Goal: Transaction & Acquisition: Purchase product/service

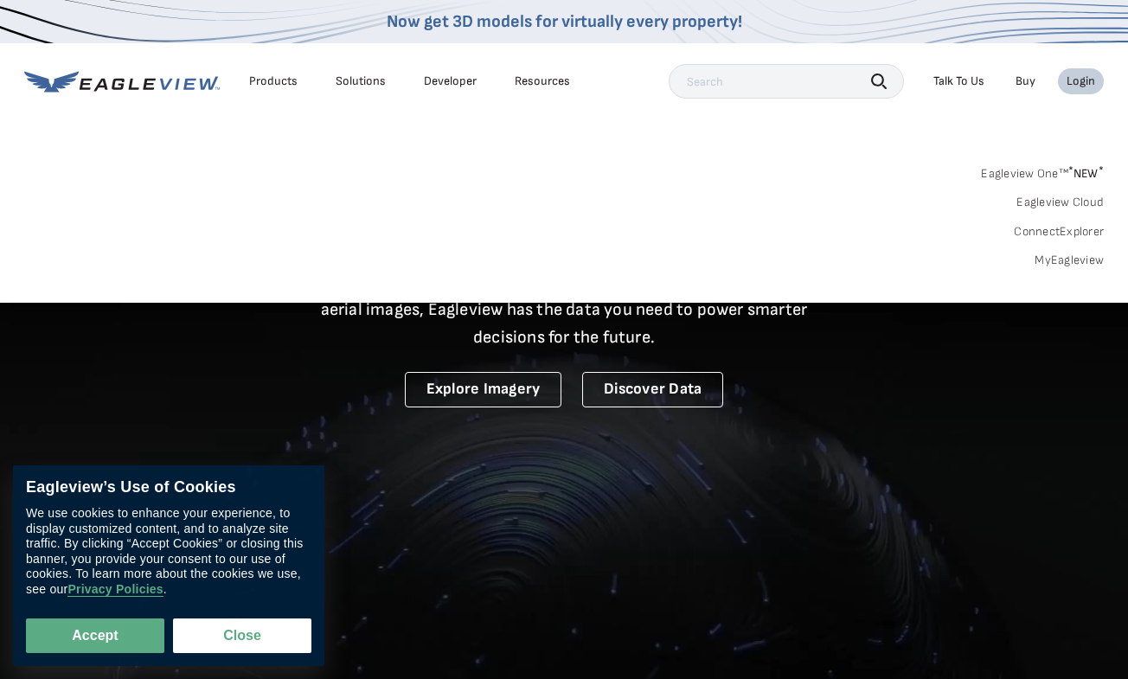
click at [1072, 87] on div "Login" at bounding box center [1081, 82] width 29 height 16
click at [1074, 83] on div "Login" at bounding box center [1081, 82] width 29 height 16
click at [1079, 260] on link "MyEagleview" at bounding box center [1069, 261] width 69 height 16
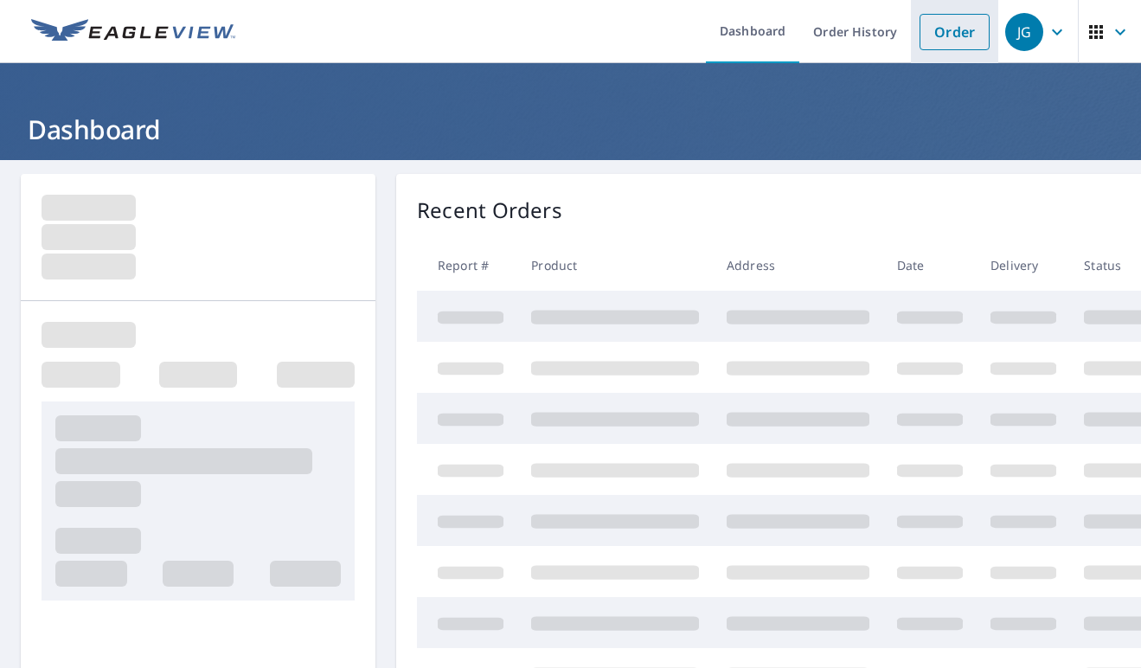
click at [937, 40] on link "Order" at bounding box center [955, 32] width 70 height 36
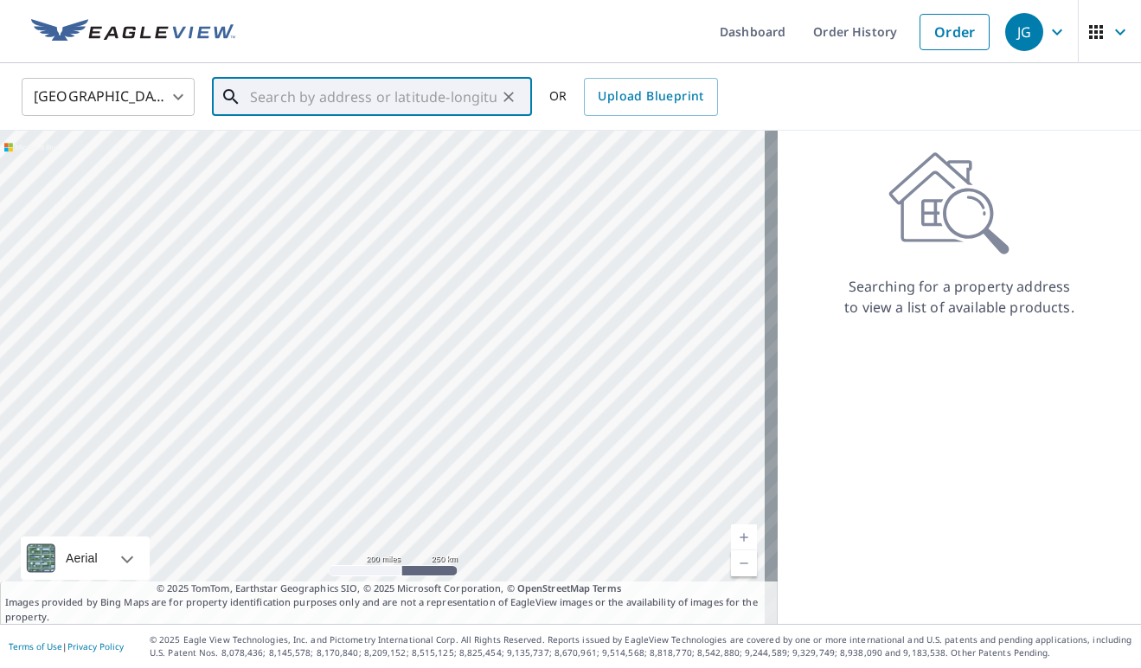
click at [313, 101] on input "text" at bounding box center [373, 97] width 247 height 48
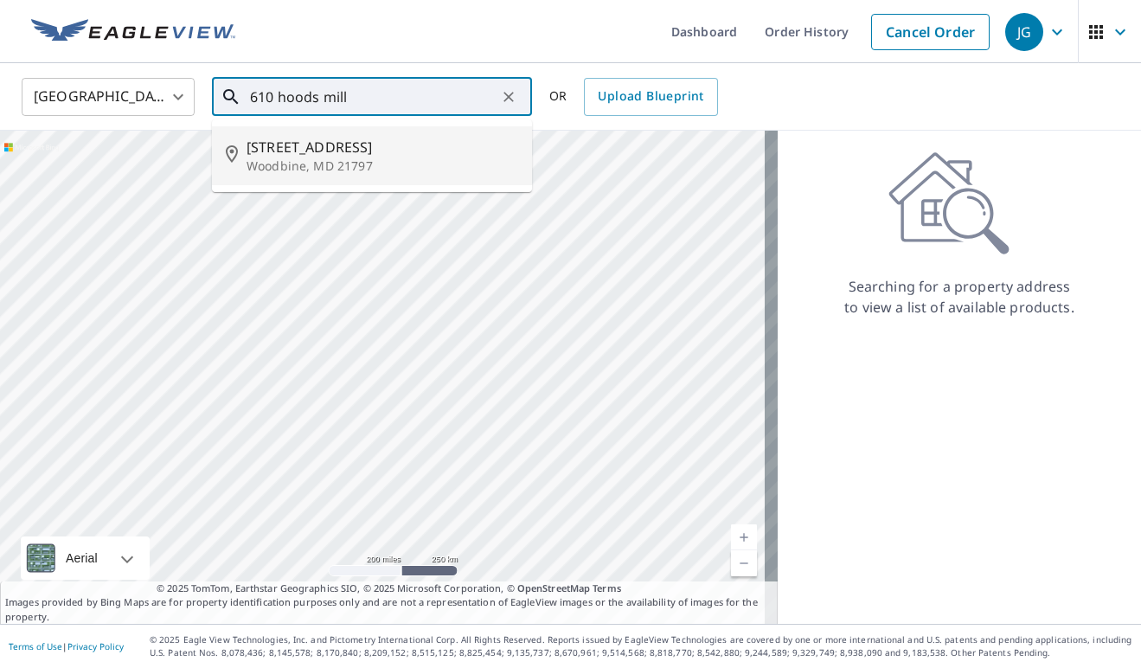
click at [327, 145] on span "[STREET_ADDRESS]" at bounding box center [383, 147] width 272 height 21
type input "[STREET_ADDRESS]"
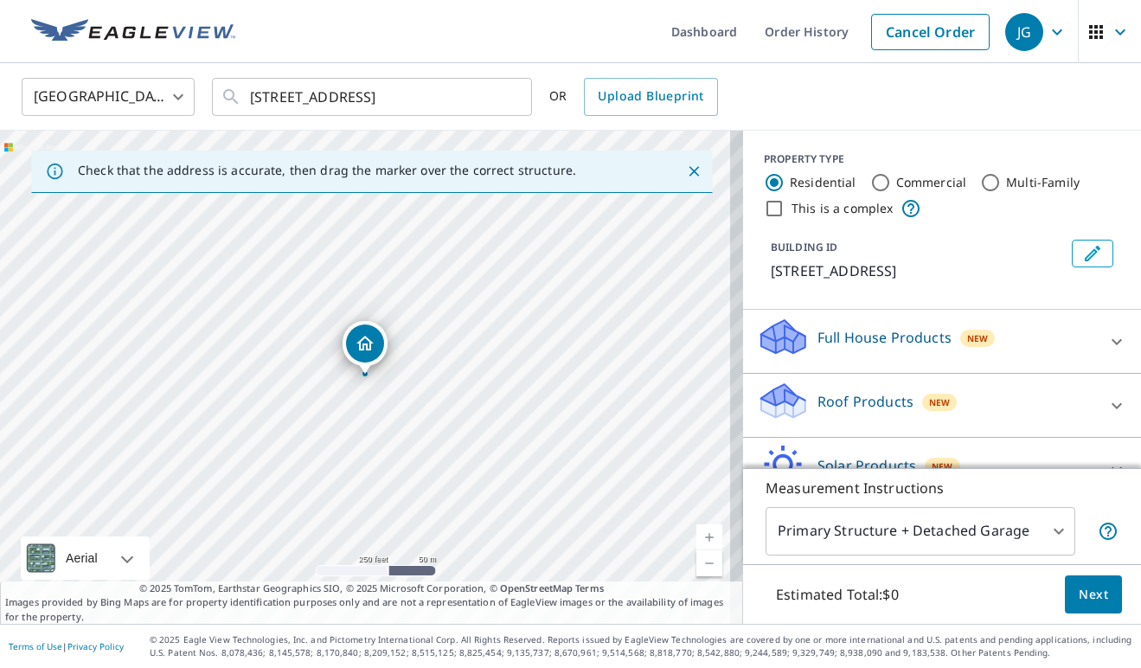
click at [700, 532] on link "Current Level 17, Zoom In" at bounding box center [709, 537] width 26 height 26
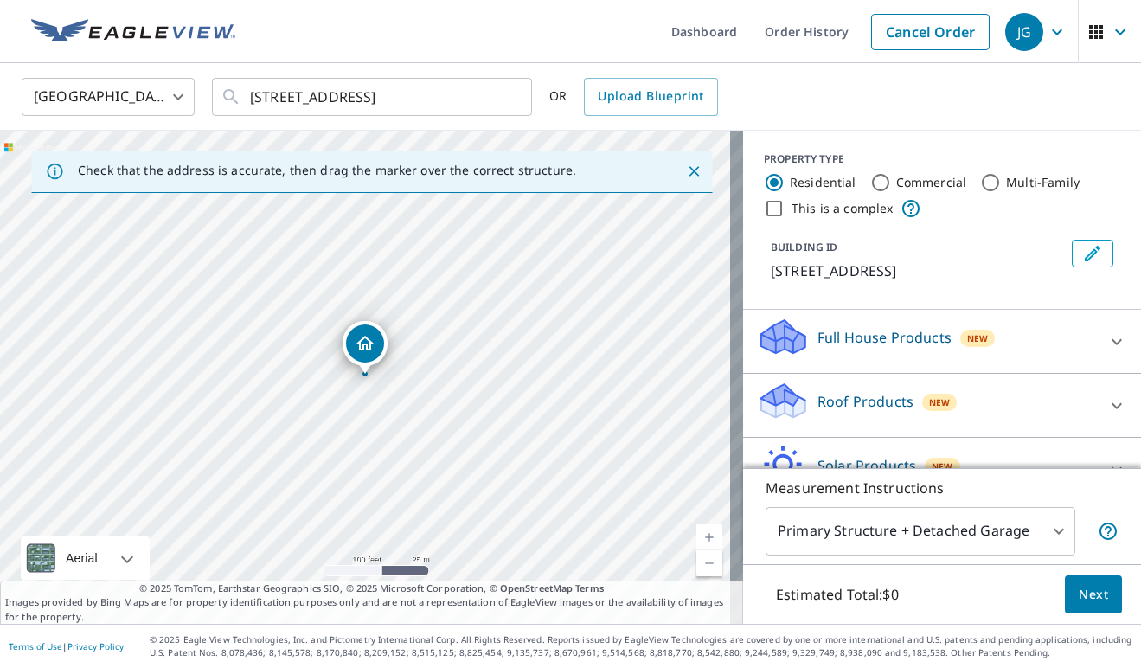
click at [700, 532] on link "Current Level 18, Zoom In" at bounding box center [709, 537] width 26 height 26
click at [700, 532] on link "Current Level 19, Zoom In" at bounding box center [709, 537] width 26 height 26
click at [859, 407] on p "Roof Products" at bounding box center [865, 401] width 96 height 21
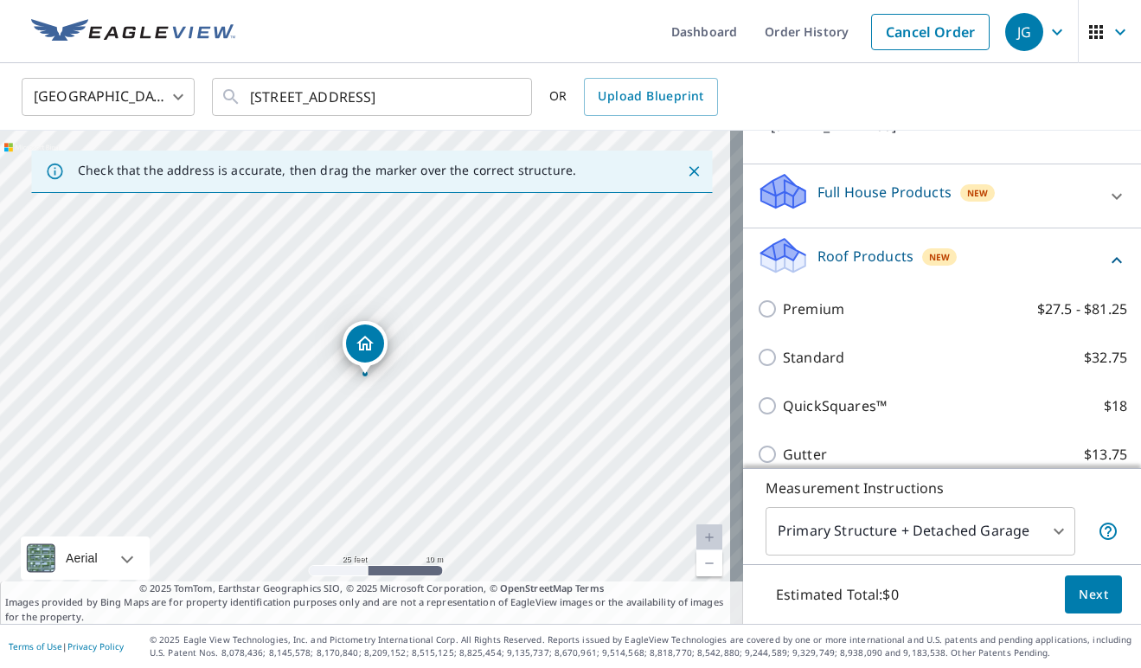
scroll to position [157, 0]
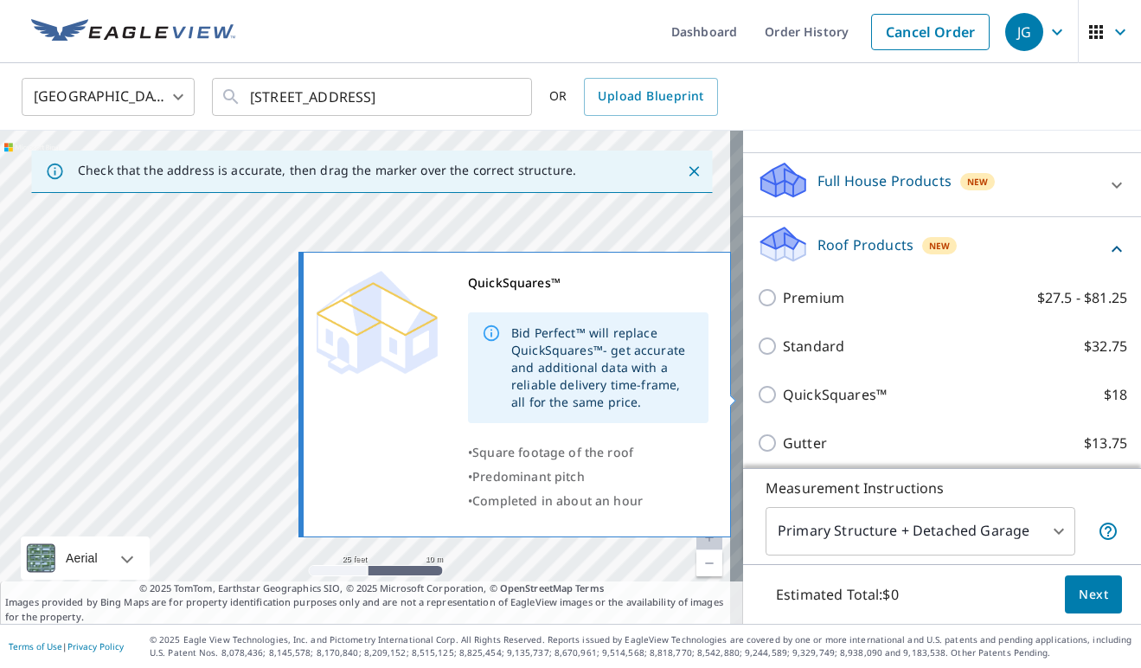
click at [757, 388] on input "QuickSquares™ $18" at bounding box center [770, 394] width 26 height 21
checkbox input "true"
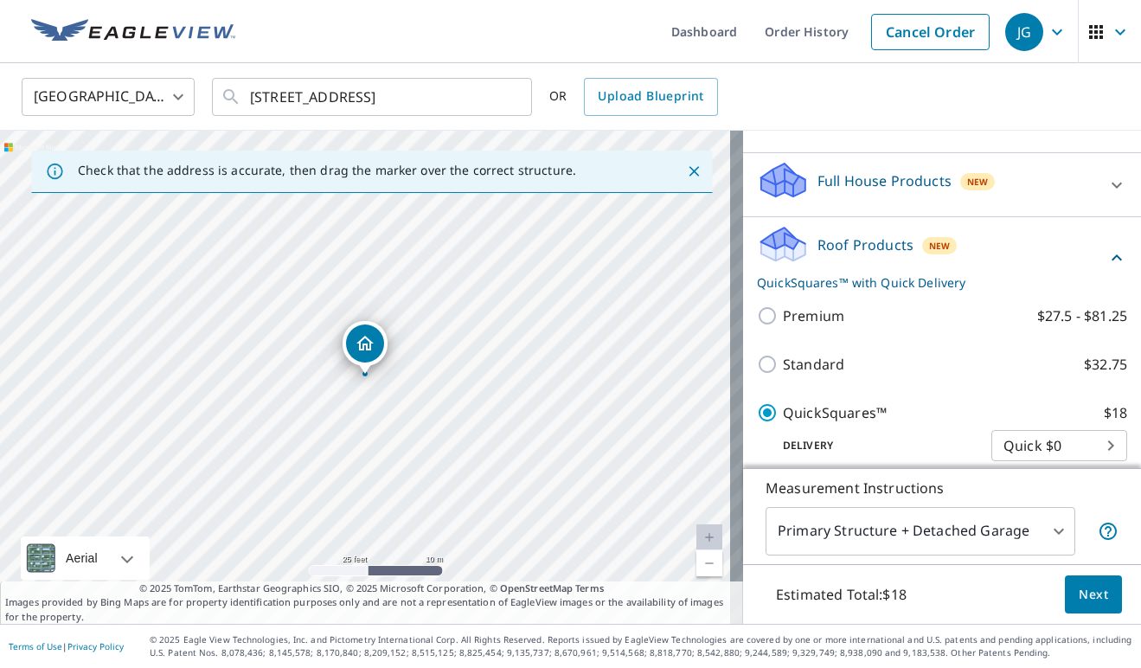
click at [1080, 595] on span "Next" at bounding box center [1093, 595] width 29 height 22
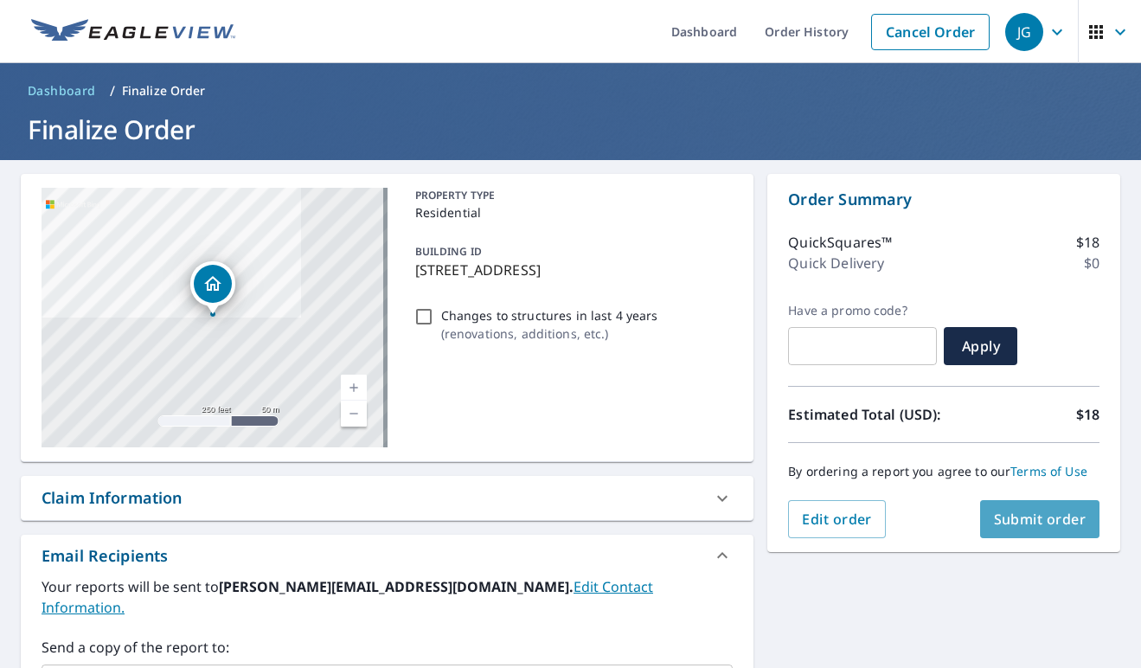
click at [1029, 524] on span "Submit order" at bounding box center [1040, 519] width 93 height 19
checkbox input "true"
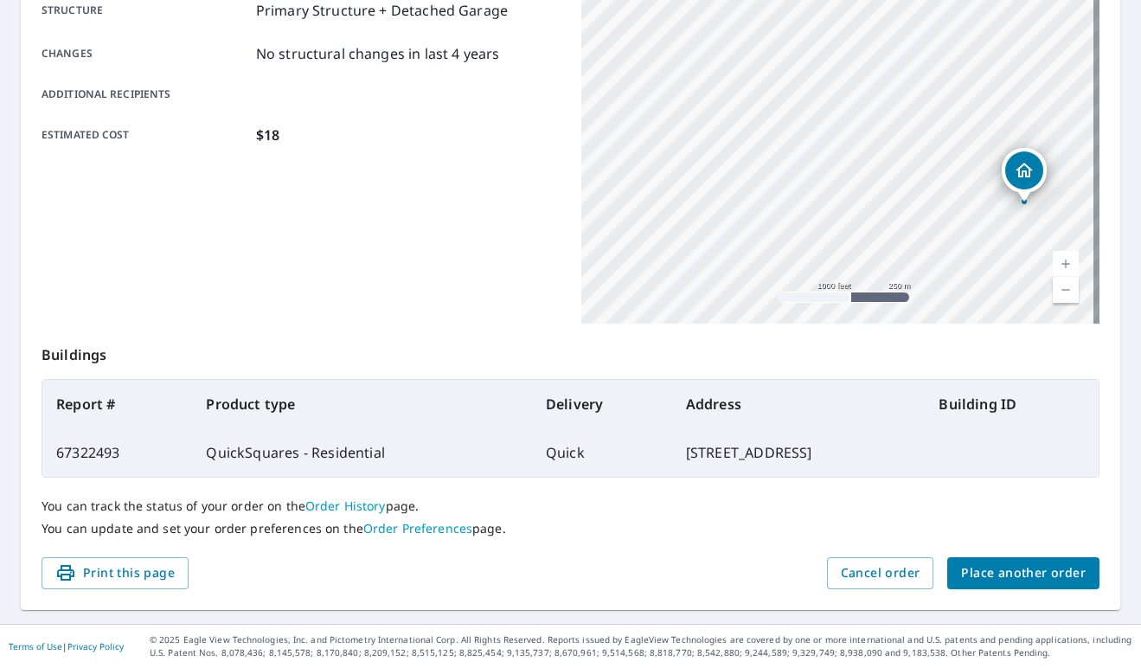
scroll to position [349, 0]
click at [1019, 585] on button "Place another order" at bounding box center [1023, 574] width 152 height 32
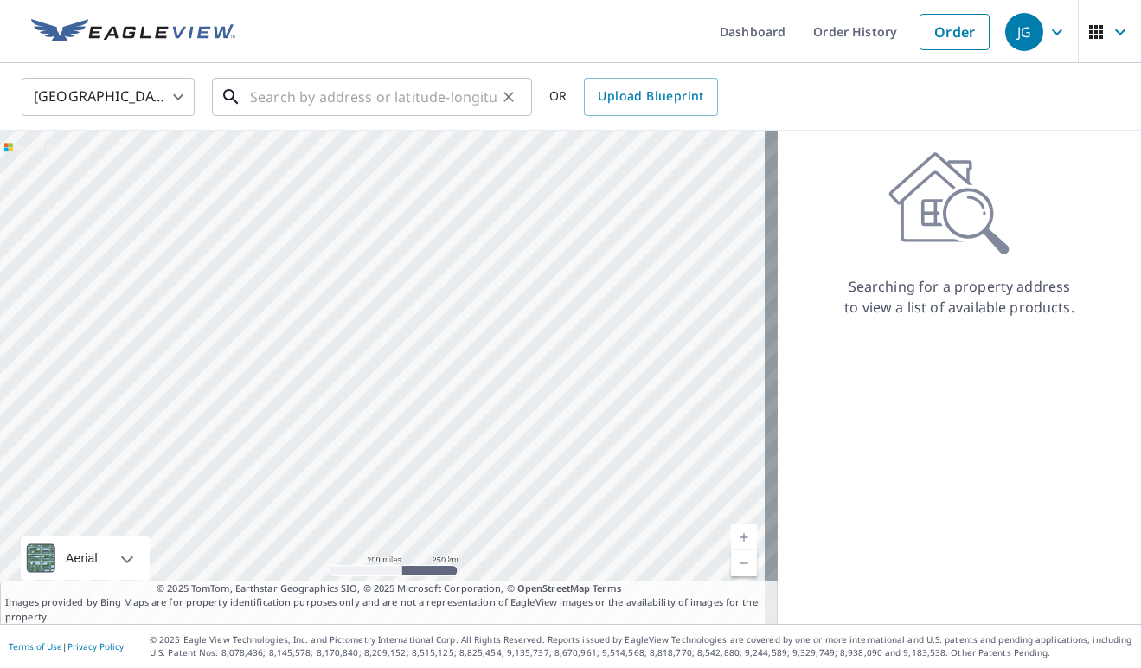
click at [381, 111] on input "text" at bounding box center [373, 97] width 247 height 48
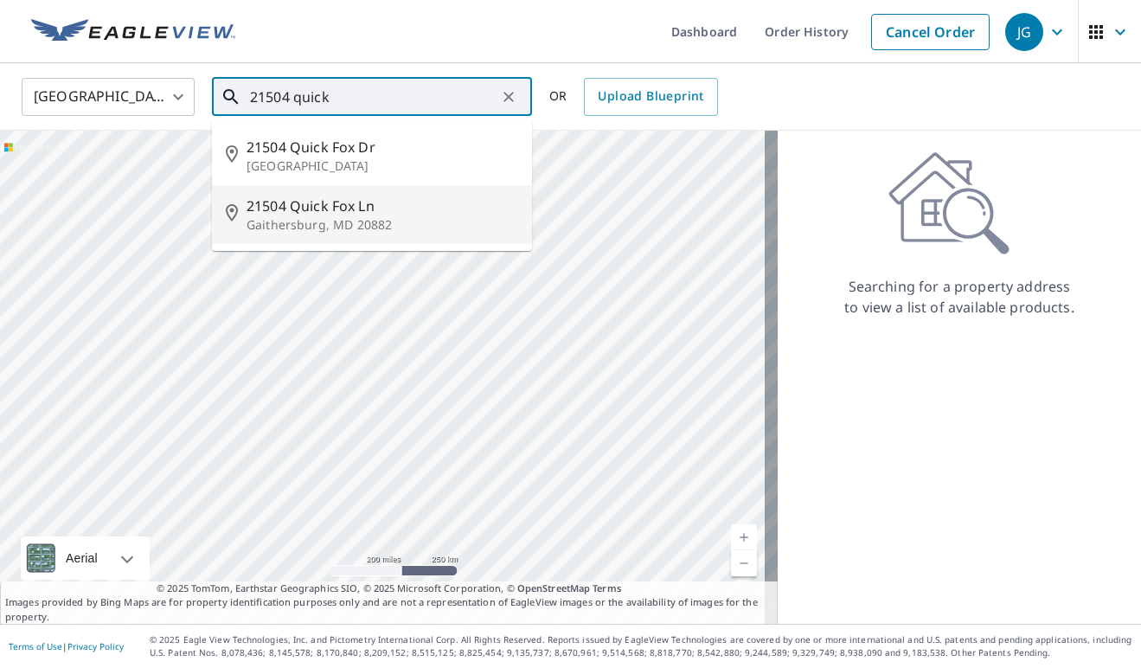
click at [384, 214] on span "21504 Quick Fox Ln" at bounding box center [383, 206] width 272 height 21
type input "21504 Quick Fox Ln Gaithersburg, MD 20882"
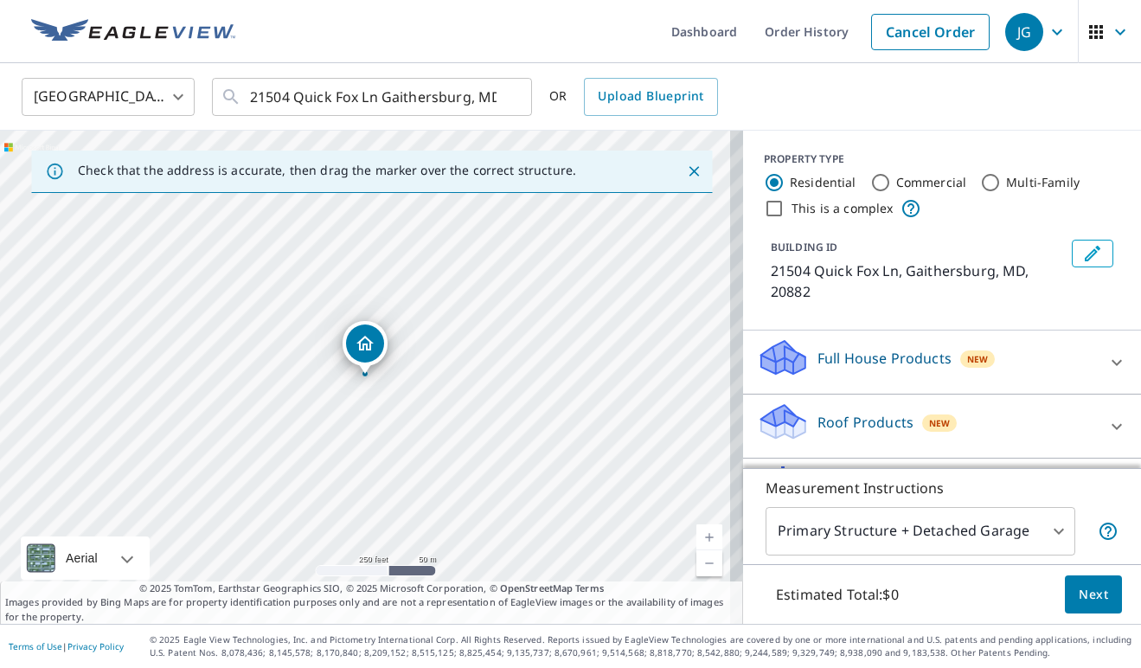
click at [696, 537] on link "Current Level 17, Zoom In" at bounding box center [709, 537] width 26 height 26
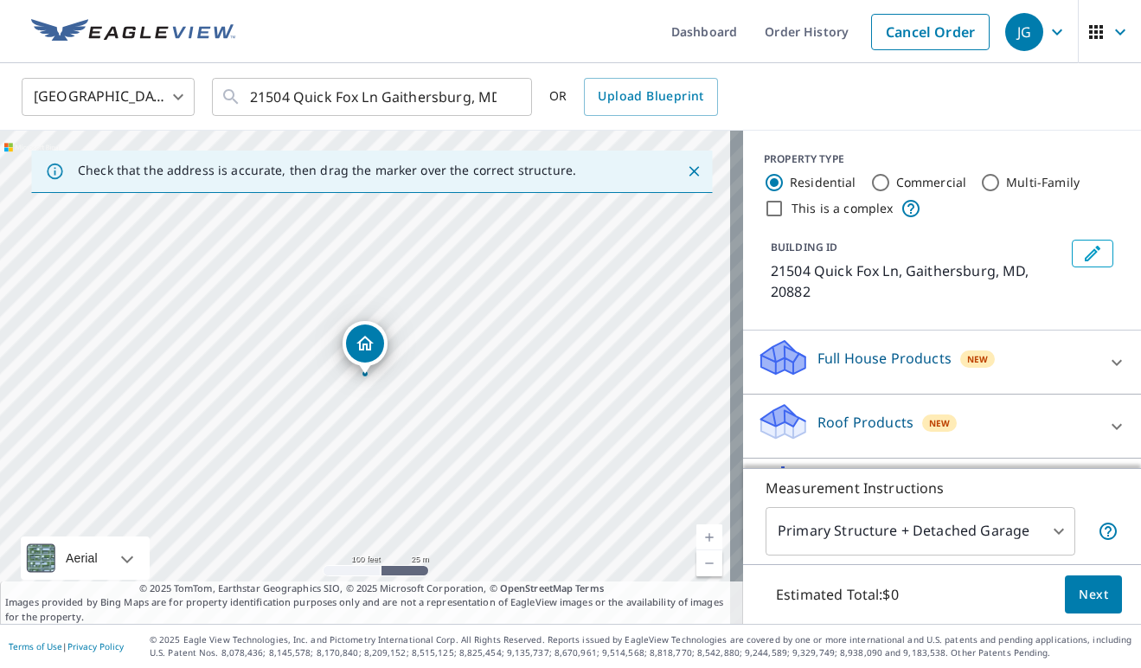
click at [696, 537] on link "Current Level 18, Zoom In" at bounding box center [709, 537] width 26 height 26
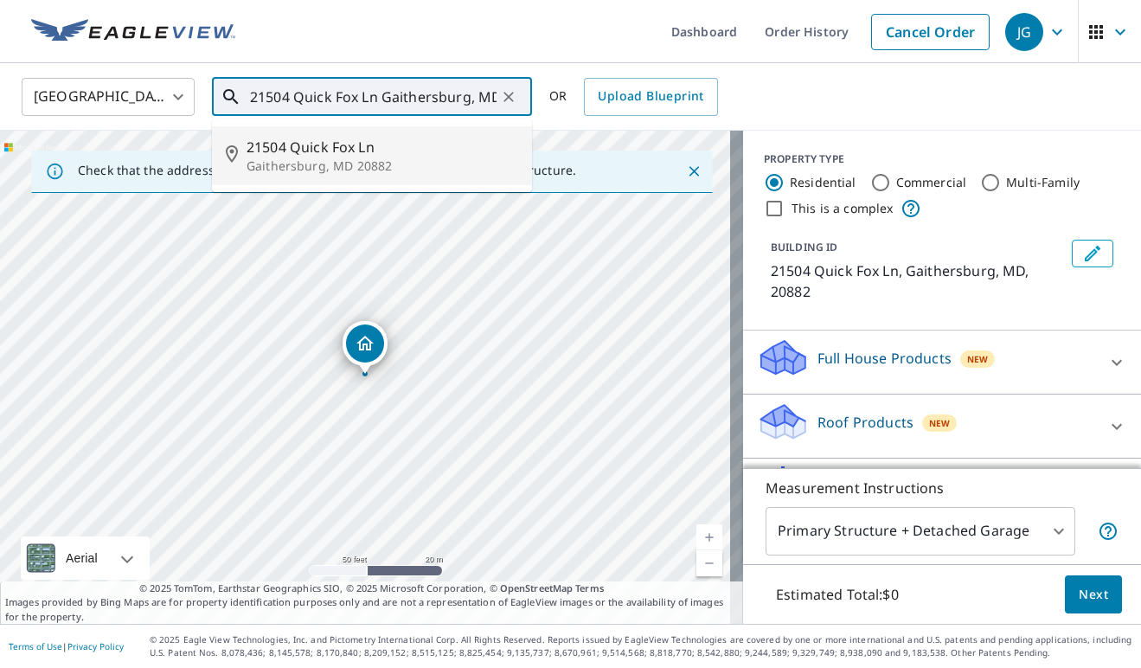
drag, startPoint x: 251, startPoint y: 95, endPoint x: 583, endPoint y: 153, distance: 337.2
click at [583, 153] on div "[GEOGRAPHIC_DATA] [GEOGRAPHIC_DATA] ​ 21504 Quick Fox [GEOGRAPHIC_DATA] ​ 21504…" at bounding box center [570, 343] width 1141 height 561
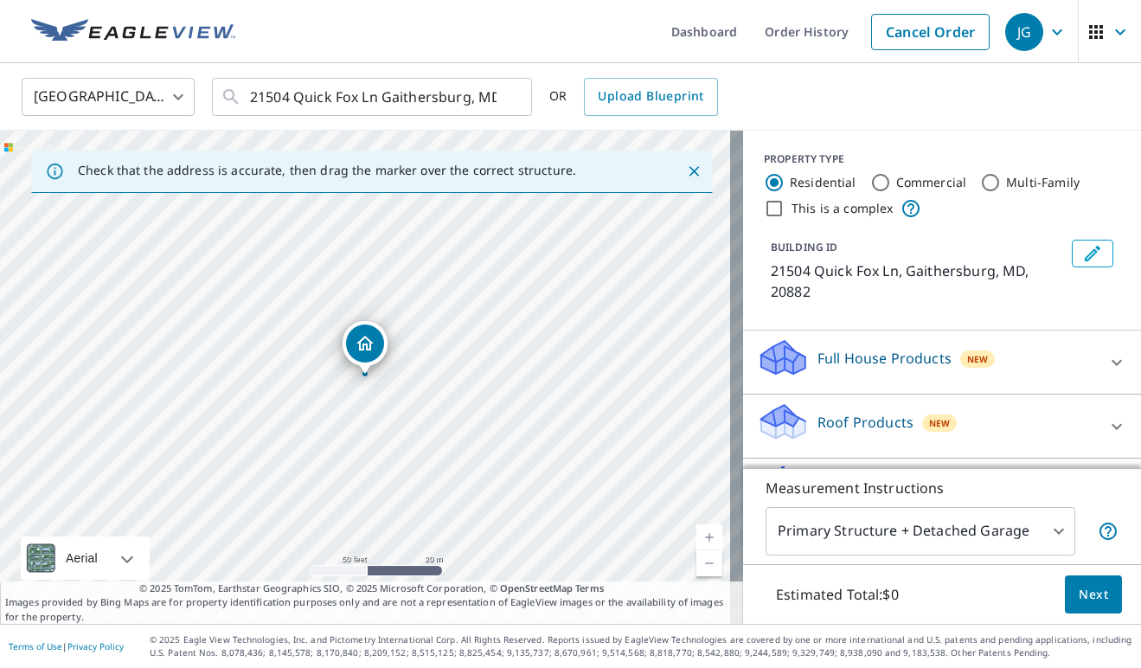
click at [998, 414] on div "Roof Products New" at bounding box center [926, 425] width 339 height 49
click at [883, 423] on p "Roof Products" at bounding box center [865, 422] width 96 height 21
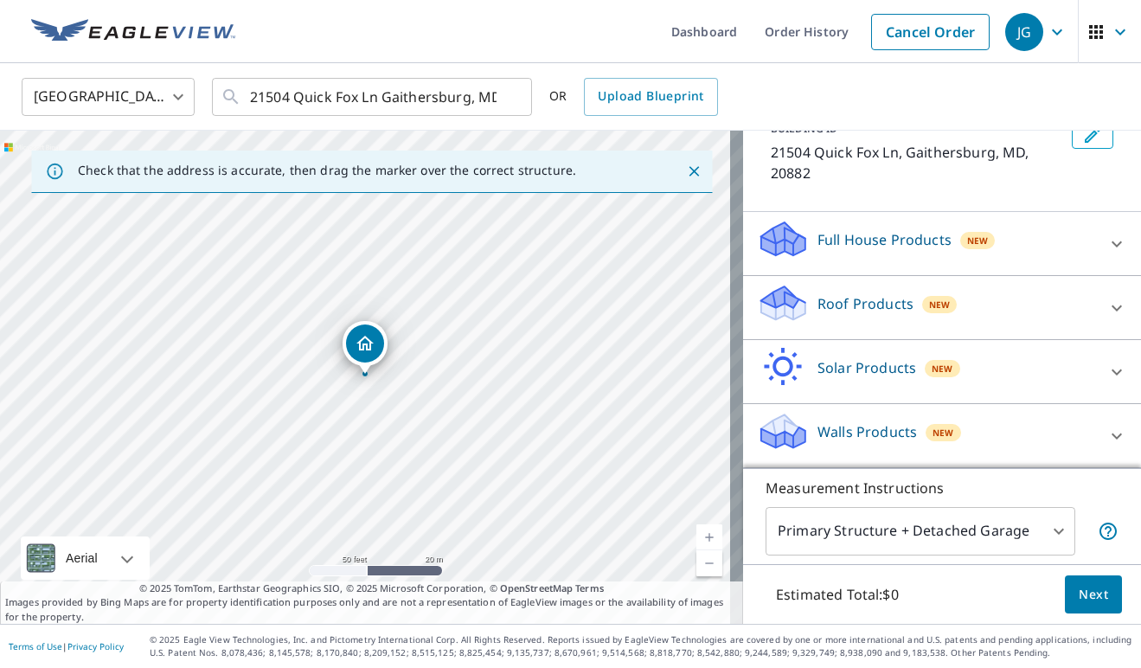
scroll to position [119, 0]
click at [1106, 310] on icon at bounding box center [1116, 308] width 21 height 21
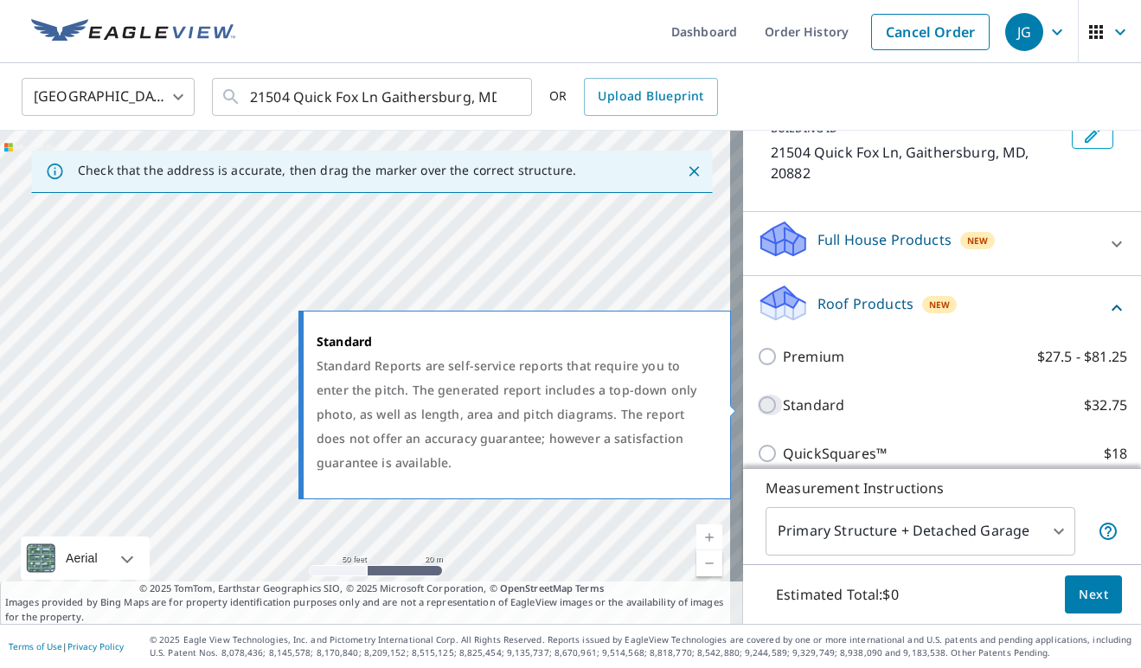
click at [757, 406] on input "Standard $32.75" at bounding box center [770, 404] width 26 height 21
checkbox input "true"
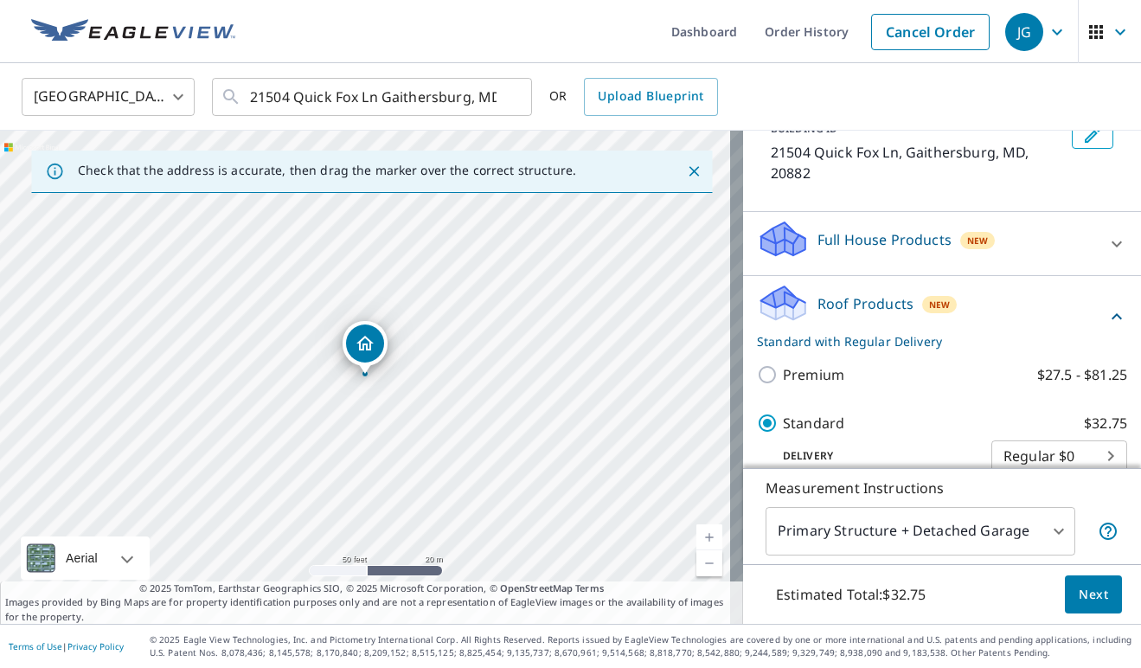
click at [1080, 589] on span "Next" at bounding box center [1093, 595] width 29 height 22
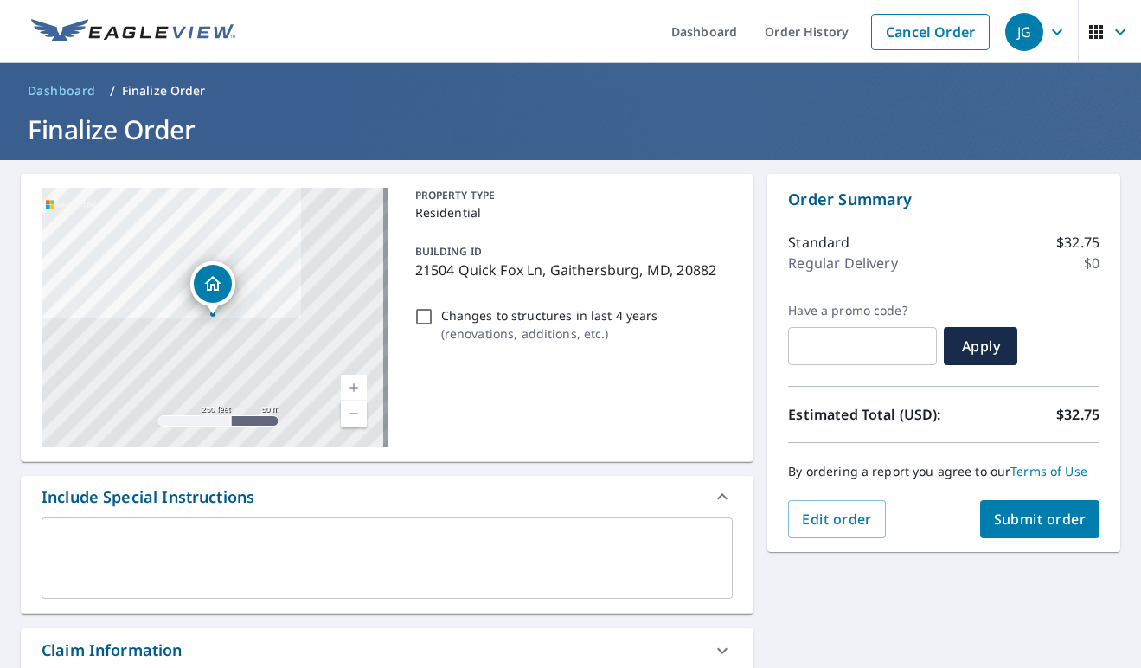
click at [1047, 514] on span "Submit order" at bounding box center [1040, 519] width 93 height 19
checkbox input "true"
